Goal: Navigation & Orientation: Find specific page/section

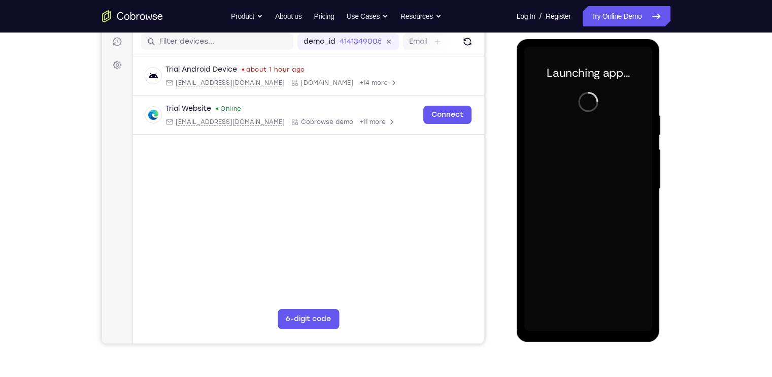
scroll to position [128, 0]
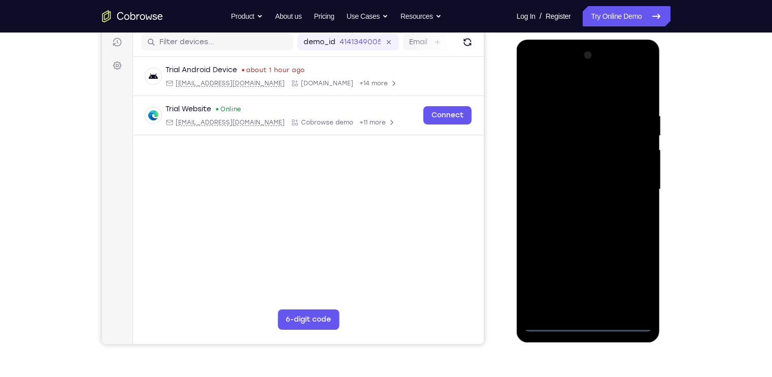
click at [585, 318] on div at bounding box center [588, 189] width 128 height 284
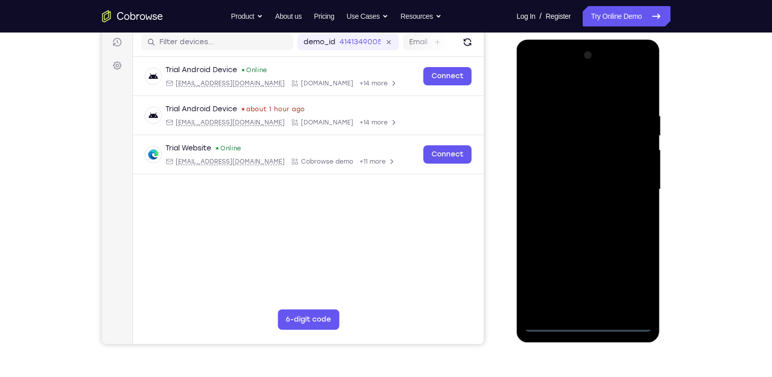
click at [588, 323] on div at bounding box center [588, 189] width 128 height 284
click at [635, 285] on div at bounding box center [588, 189] width 128 height 284
click at [590, 90] on div at bounding box center [588, 189] width 128 height 284
click at [631, 184] on div at bounding box center [588, 189] width 128 height 284
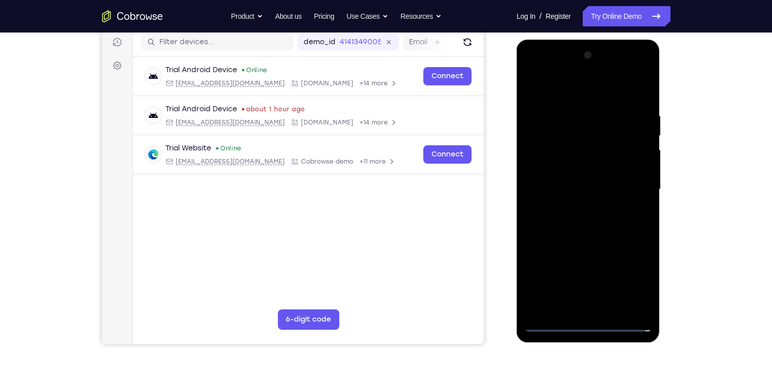
click at [576, 209] on div at bounding box center [588, 189] width 128 height 284
click at [593, 184] on div at bounding box center [588, 189] width 128 height 284
click at [579, 165] on div at bounding box center [588, 189] width 128 height 284
drag, startPoint x: 591, startPoint y: 187, endPoint x: 578, endPoint y: 223, distance: 38.2
click at [578, 223] on div at bounding box center [588, 189] width 128 height 284
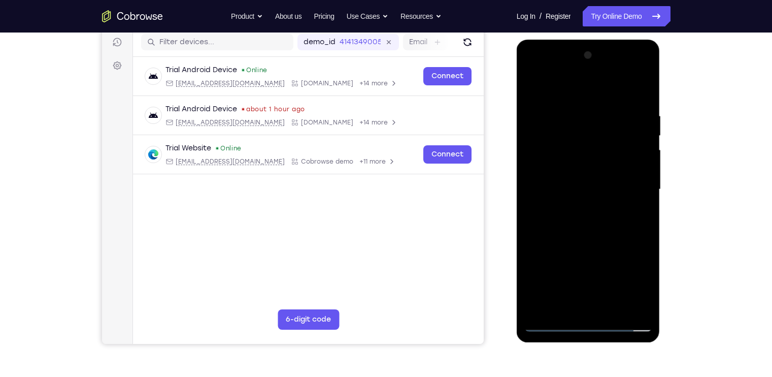
click at [606, 228] on div at bounding box center [588, 189] width 128 height 284
click at [614, 305] on div at bounding box center [588, 189] width 128 height 284
click at [604, 247] on div at bounding box center [588, 189] width 128 height 284
click at [534, 85] on div at bounding box center [588, 189] width 128 height 284
click at [646, 84] on div at bounding box center [588, 189] width 128 height 284
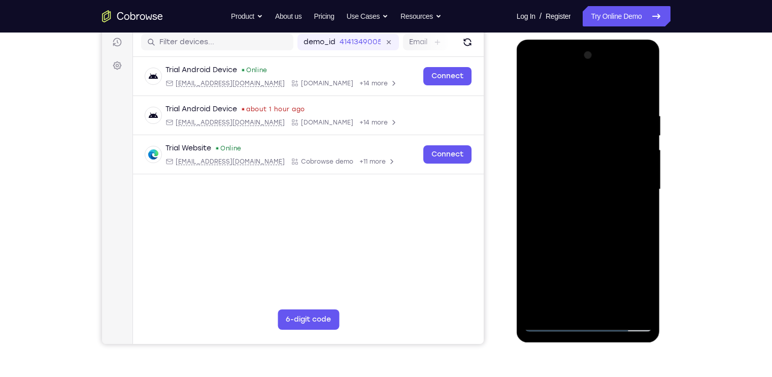
click at [536, 86] on div at bounding box center [588, 189] width 128 height 284
click at [615, 307] on div at bounding box center [588, 189] width 128 height 284
click at [555, 171] on div at bounding box center [588, 189] width 128 height 284
click at [550, 88] on div at bounding box center [588, 189] width 128 height 284
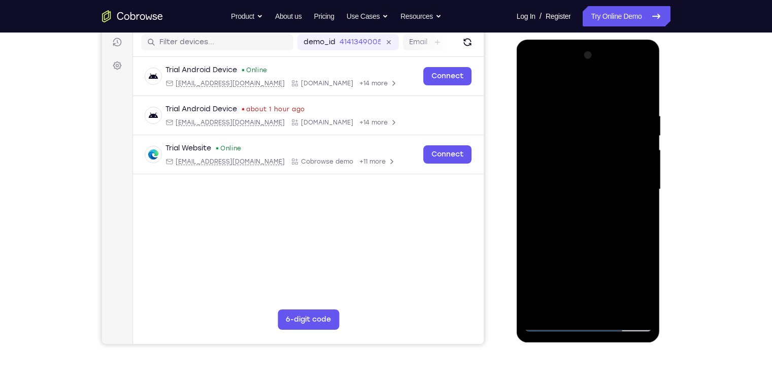
click at [636, 310] on div at bounding box center [588, 189] width 128 height 284
click at [647, 88] on div at bounding box center [588, 189] width 128 height 284
click at [597, 242] on div at bounding box center [588, 189] width 128 height 284
click at [564, 98] on div at bounding box center [588, 189] width 128 height 284
click at [607, 270] on div at bounding box center [588, 189] width 128 height 284
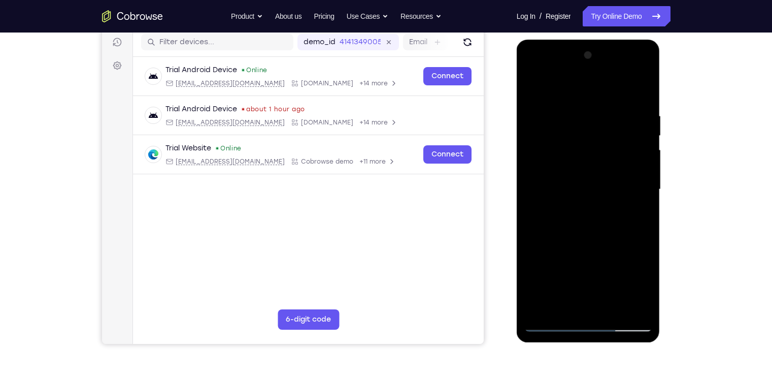
drag, startPoint x: 95, startPoint y: 231, endPoint x: 663, endPoint y: 264, distance: 568.5
click at [706, 236] on div "Your Support Agent Your Customer Web iOS Android Next Steps We’d be happy to gi…" at bounding box center [386, 239] width 650 height 670
click at [616, 310] on div at bounding box center [588, 189] width 128 height 284
click at [537, 304] on div at bounding box center [588, 189] width 128 height 284
drag, startPoint x: 610, startPoint y: 263, endPoint x: 608, endPoint y: 198, distance: 65.0
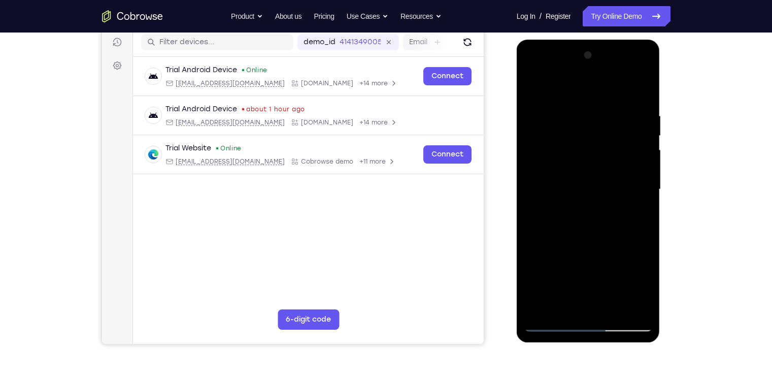
click at [608, 198] on div at bounding box center [588, 189] width 128 height 284
drag, startPoint x: 606, startPoint y: 245, endPoint x: 601, endPoint y: 158, distance: 87.4
click at [601, 158] on div at bounding box center [588, 189] width 128 height 284
drag, startPoint x: 603, startPoint y: 234, endPoint x: 604, endPoint y: 130, distance: 103.6
click at [604, 130] on div at bounding box center [588, 189] width 128 height 284
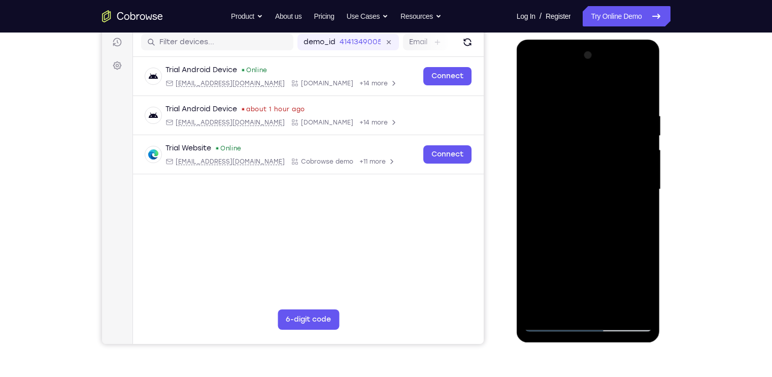
drag, startPoint x: 602, startPoint y: 241, endPoint x: 599, endPoint y: 200, distance: 41.2
click at [599, 200] on div at bounding box center [588, 189] width 128 height 284
drag, startPoint x: 599, startPoint y: 215, endPoint x: 593, endPoint y: 144, distance: 71.3
click at [593, 144] on div at bounding box center [588, 189] width 128 height 284
drag, startPoint x: 610, startPoint y: 242, endPoint x: 608, endPoint y: 124, distance: 117.8
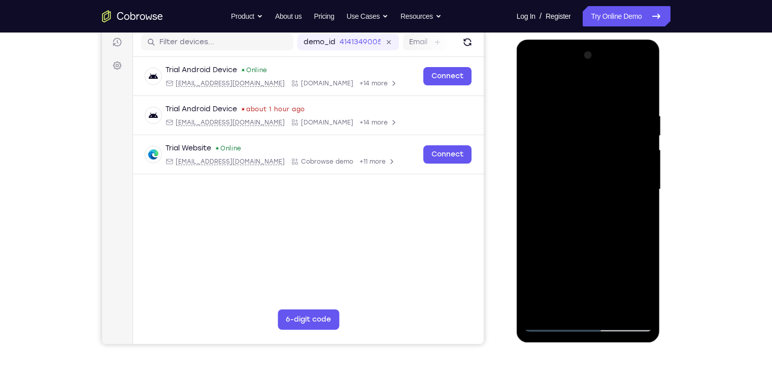
click at [608, 124] on div at bounding box center [588, 189] width 128 height 284
drag, startPoint x: 607, startPoint y: 238, endPoint x: 608, endPoint y: 154, distance: 83.8
click at [608, 154] on div at bounding box center [588, 189] width 128 height 284
drag, startPoint x: 634, startPoint y: 248, endPoint x: 622, endPoint y: 143, distance: 105.7
click at [622, 143] on div at bounding box center [588, 189] width 128 height 284
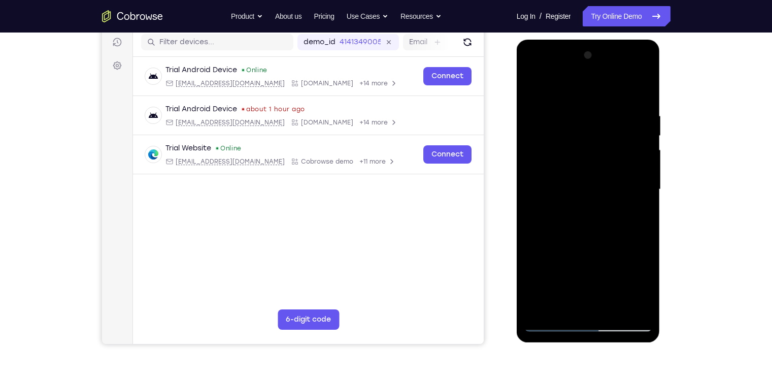
drag, startPoint x: 615, startPoint y: 256, endPoint x: 605, endPoint y: 156, distance: 100.5
click at [605, 156] on div at bounding box center [588, 189] width 128 height 284
drag, startPoint x: 597, startPoint y: 240, endPoint x: 593, endPoint y: 152, distance: 87.9
click at [593, 152] on div at bounding box center [588, 189] width 128 height 284
click at [562, 304] on div at bounding box center [588, 189] width 128 height 284
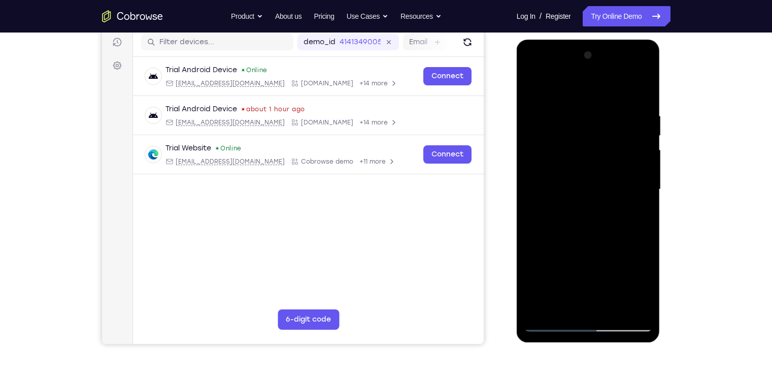
click at [569, 110] on div at bounding box center [588, 189] width 128 height 284
drag, startPoint x: 575, startPoint y: 162, endPoint x: 577, endPoint y: 119, distance: 43.2
click at [577, 119] on div at bounding box center [588, 189] width 128 height 284
drag, startPoint x: 580, startPoint y: 186, endPoint x: 584, endPoint y: 114, distance: 72.7
click at [584, 114] on div at bounding box center [588, 189] width 128 height 284
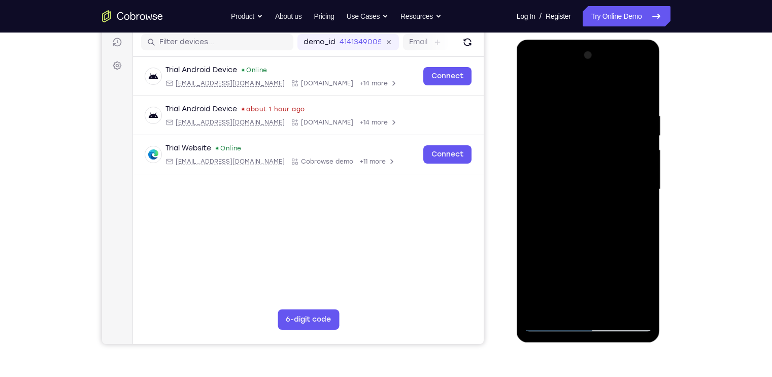
drag, startPoint x: 578, startPoint y: 185, endPoint x: 581, endPoint y: 132, distance: 53.4
click at [581, 132] on div at bounding box center [588, 189] width 128 height 284
drag, startPoint x: 584, startPoint y: 182, endPoint x: 584, endPoint y: 127, distance: 54.3
click at [584, 127] on div at bounding box center [588, 189] width 128 height 284
drag, startPoint x: 584, startPoint y: 127, endPoint x: 571, endPoint y: 220, distance: 93.3
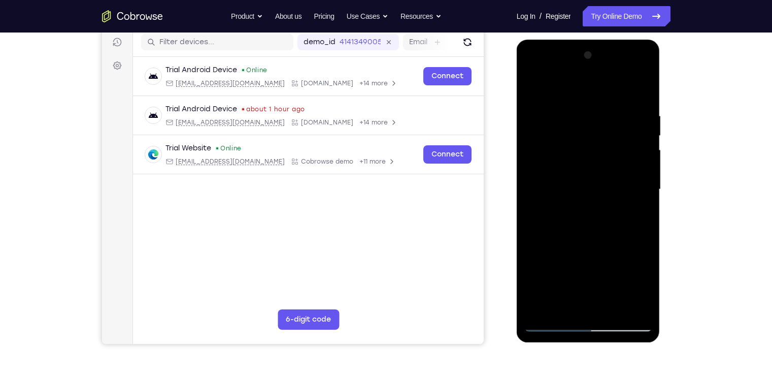
click at [571, 220] on div at bounding box center [588, 189] width 128 height 284
drag, startPoint x: 594, startPoint y: 152, endPoint x: 597, endPoint y: 221, distance: 68.6
click at [597, 221] on div at bounding box center [588, 189] width 128 height 284
drag, startPoint x: 586, startPoint y: 123, endPoint x: 583, endPoint y: 194, distance: 70.6
click at [583, 194] on div at bounding box center [588, 189] width 128 height 284
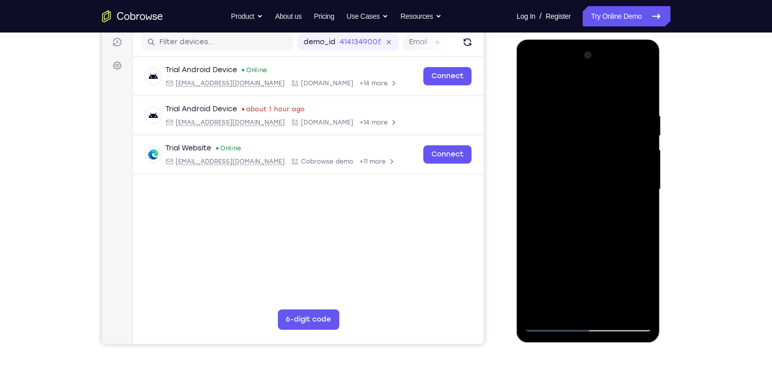
drag, startPoint x: 585, startPoint y: 135, endPoint x: 585, endPoint y: 216, distance: 81.2
click at [585, 216] on div at bounding box center [588, 189] width 128 height 284
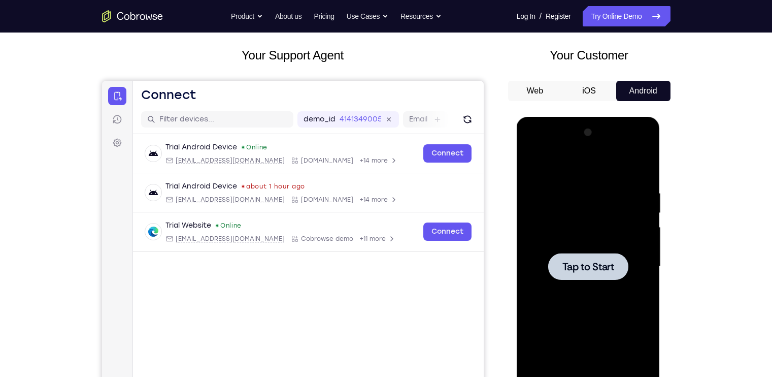
scroll to position [50, 0]
